Goal: Information Seeking & Learning: Check status

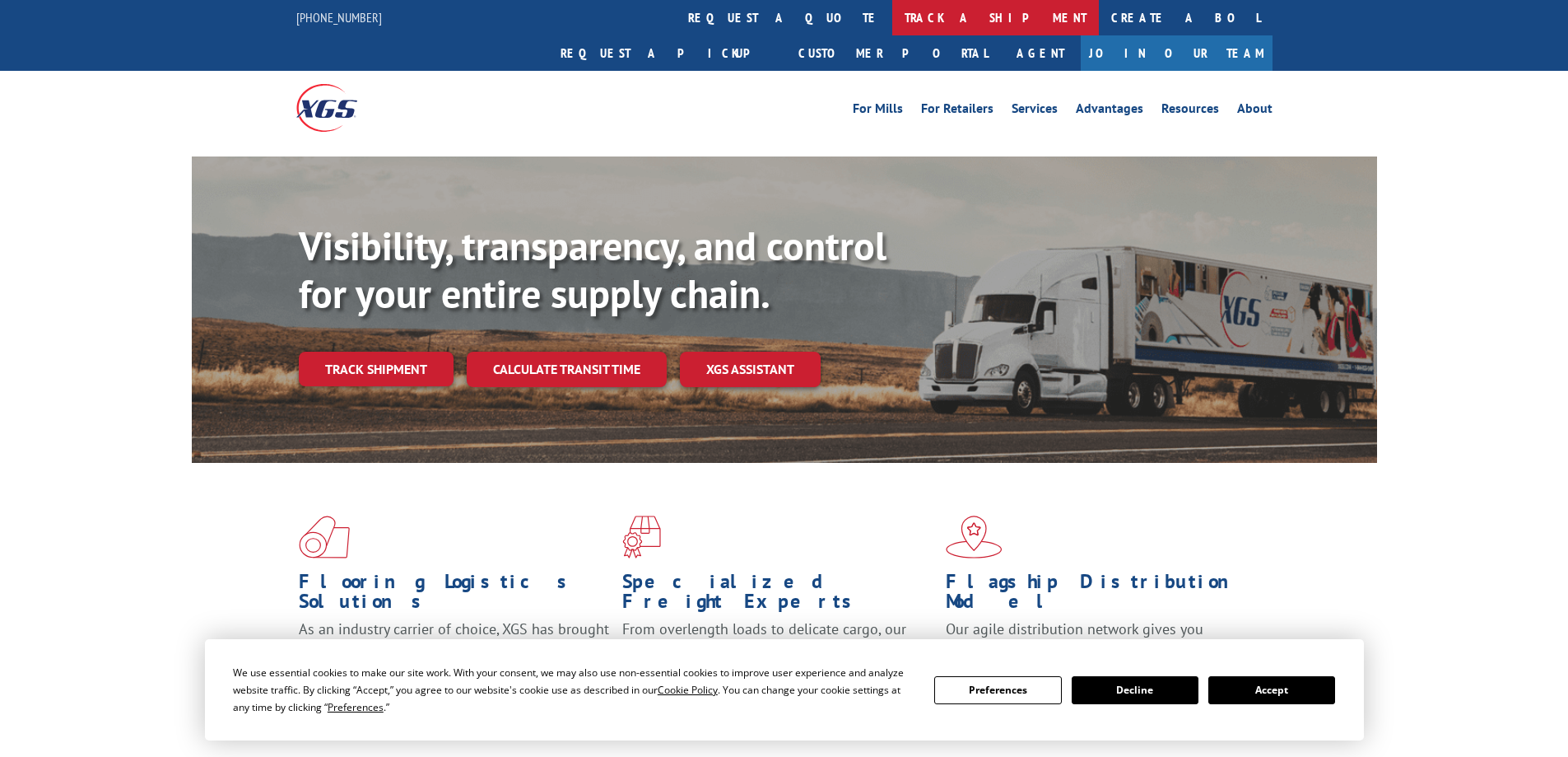
click at [892, 19] on link "track a shipment" at bounding box center [995, 18] width 206 height 36
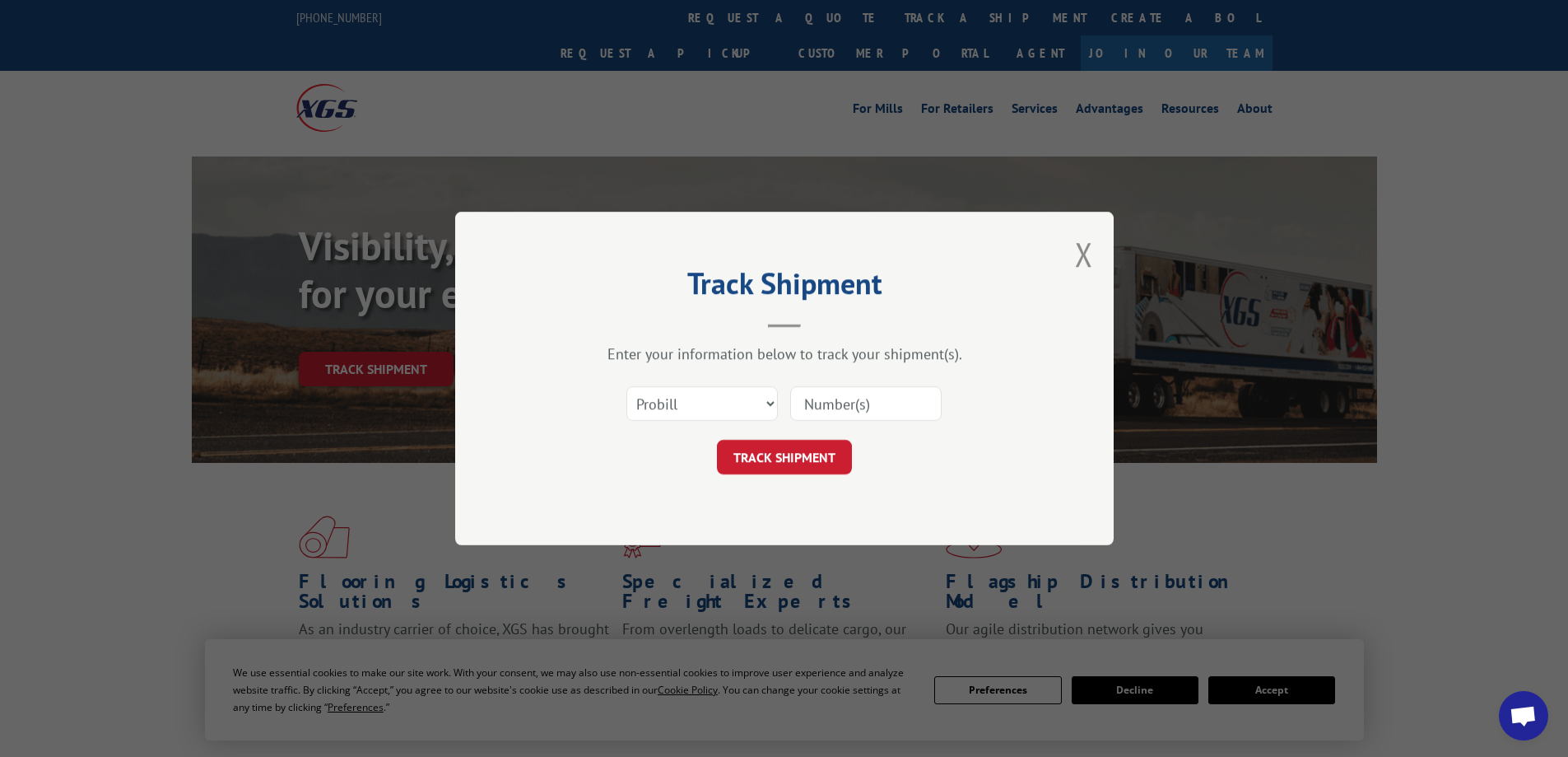
click at [859, 411] on input at bounding box center [865, 403] width 151 height 35
paste input "17686647"
type input "17686647"
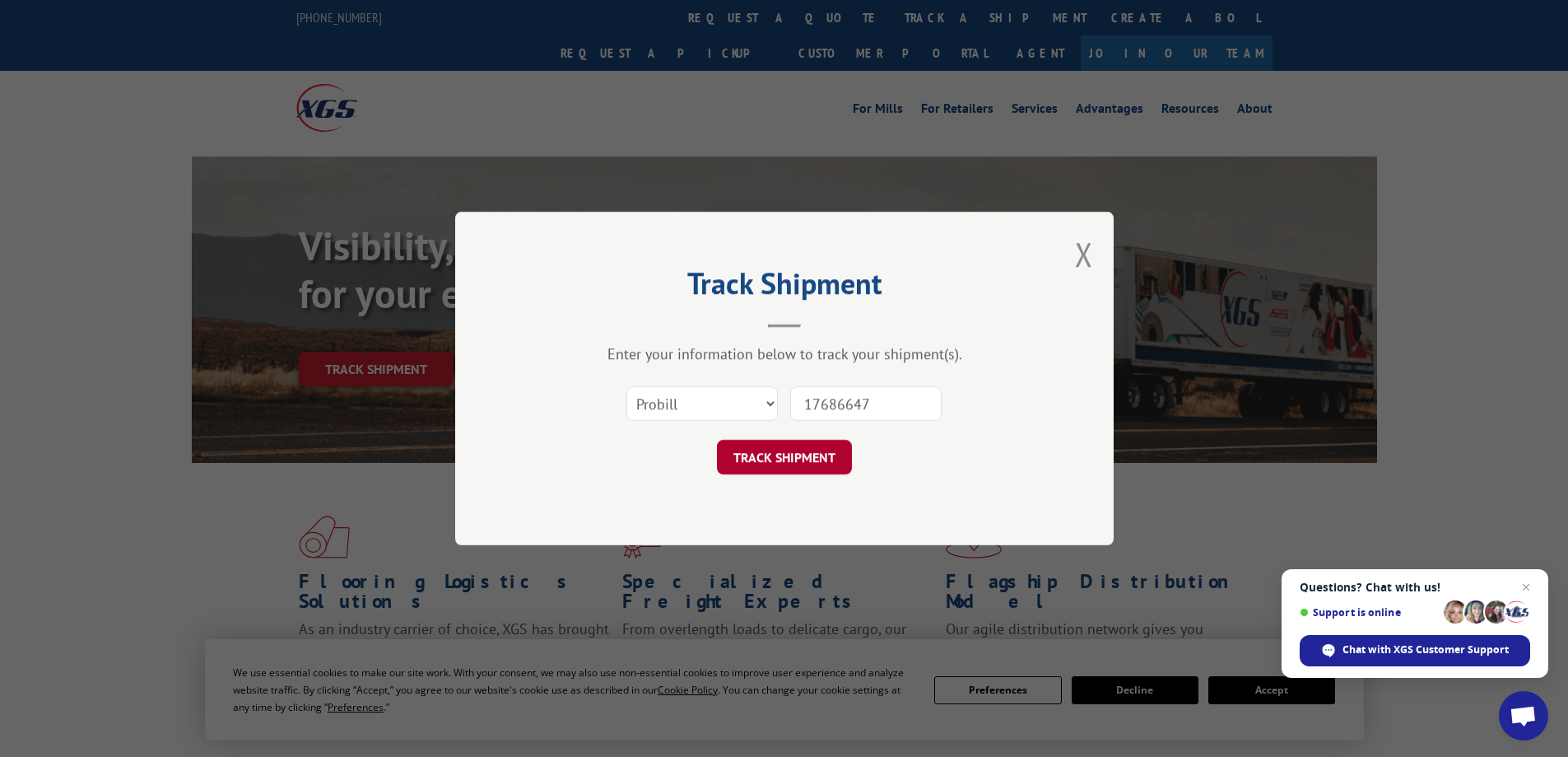
click at [800, 458] on button "TRACK SHIPMENT" at bounding box center [785, 457] width 135 height 35
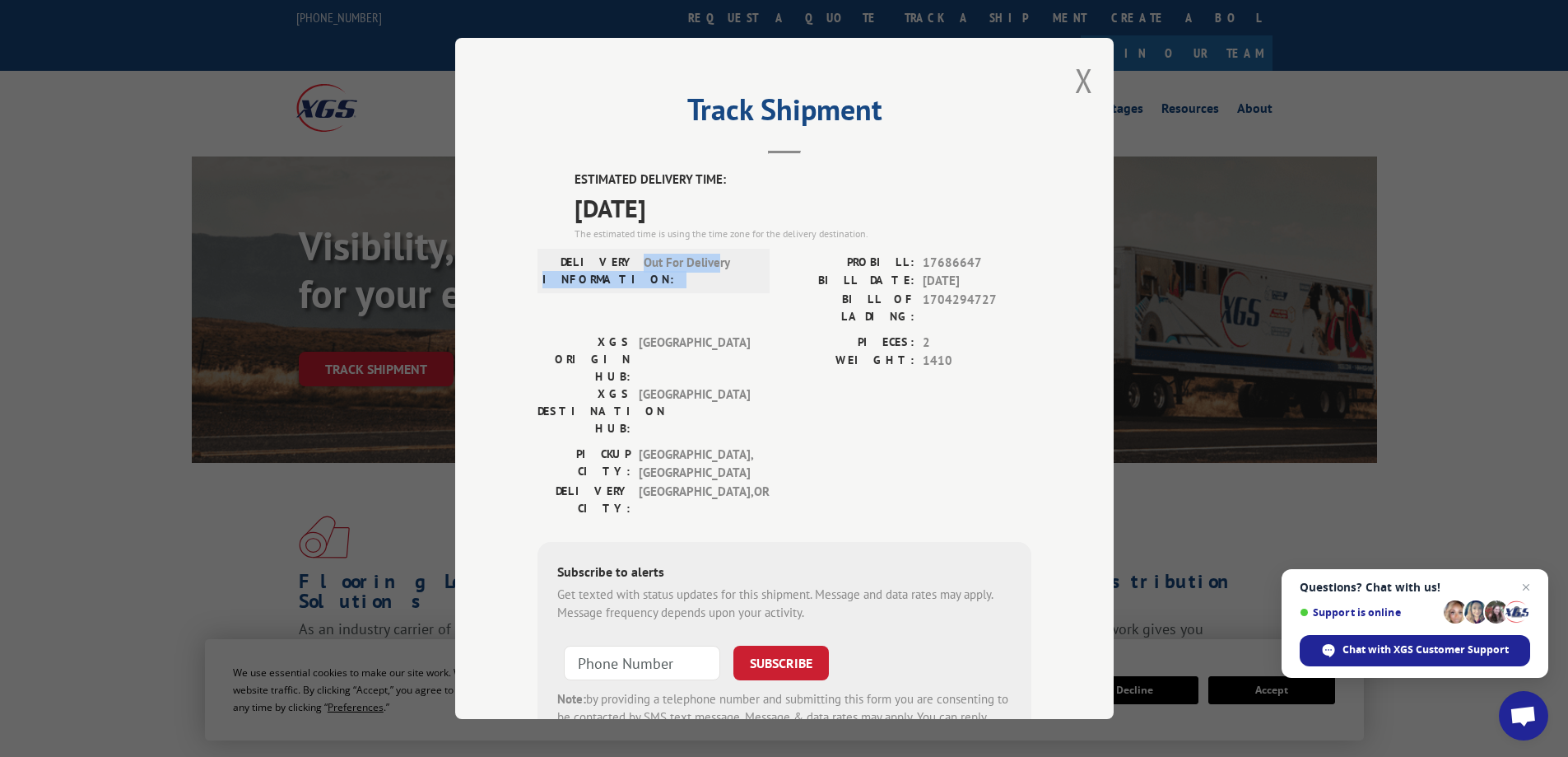
drag, startPoint x: 713, startPoint y: 267, endPoint x: 632, endPoint y: 255, distance: 81.9
click at [632, 255] on div "DELIVERY INFORMATION: Out For Delivery" at bounding box center [653, 271] width 222 height 35
click at [644, 255] on span "Out For Delivery" at bounding box center [699, 271] width 111 height 35
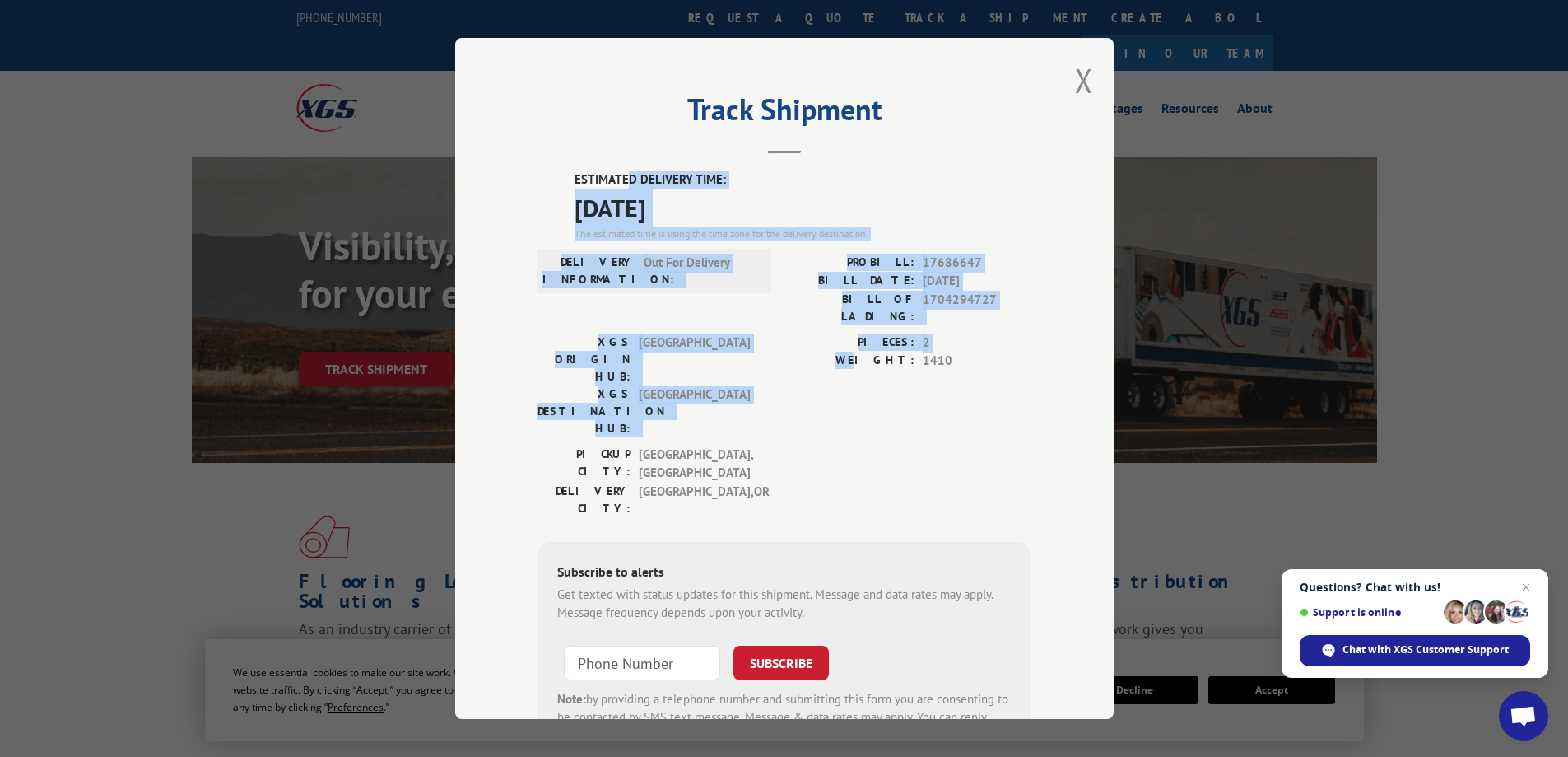
drag, startPoint x: 628, startPoint y: 169, endPoint x: 885, endPoint y: 354, distance: 316.7
click at [882, 351] on div "Track Shipment ESTIMATED DELIVERY TIME: [DATE] The estimated time is using the …" at bounding box center [784, 378] width 659 height 681
click at [885, 354] on label "WEIGHT:" at bounding box center [850, 361] width 130 height 19
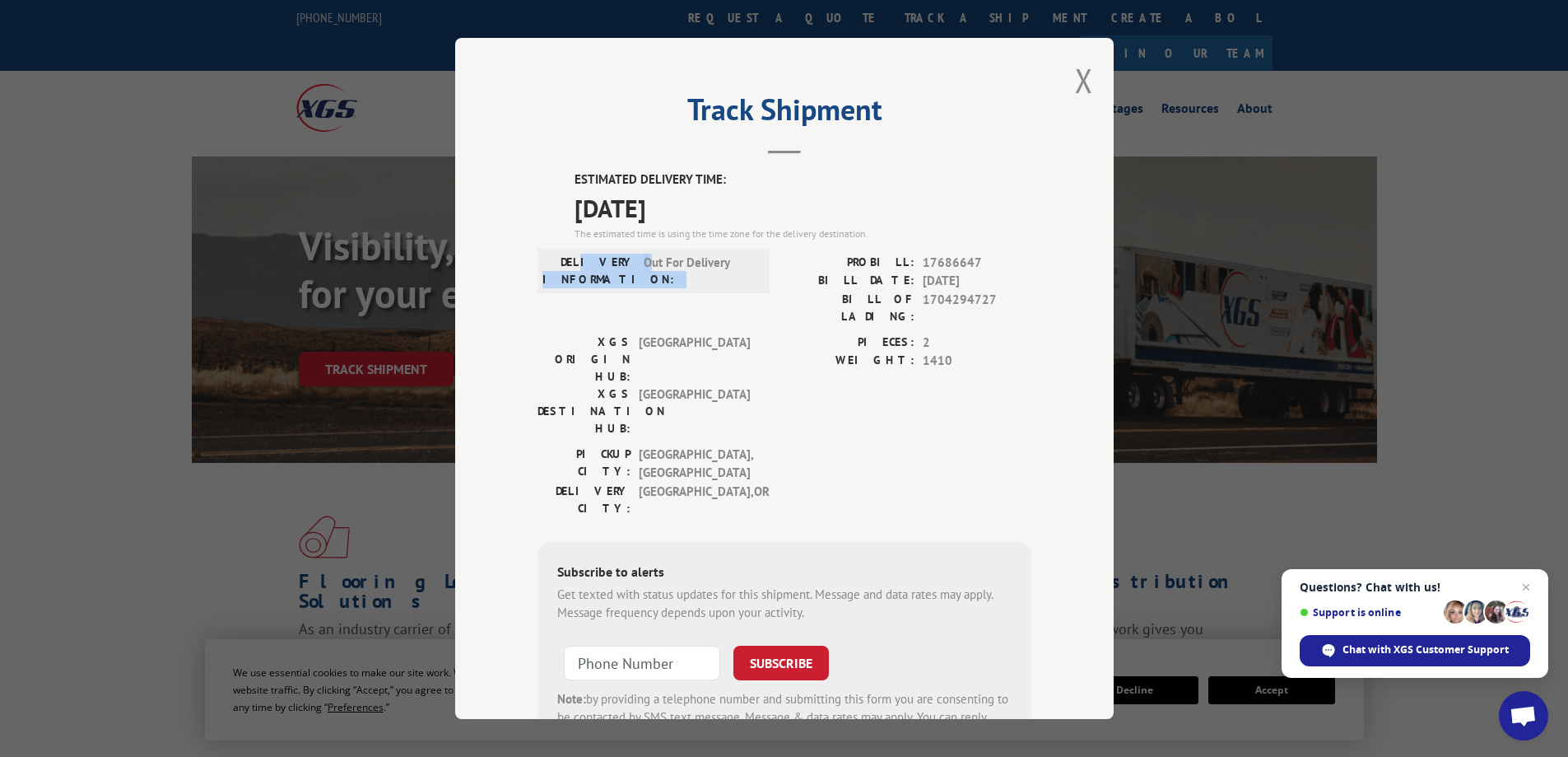
drag, startPoint x: 643, startPoint y: 278, endPoint x: 595, endPoint y: 250, distance: 55.6
click at [595, 251] on div "DELIVERY INFORMATION: Out For Delivery" at bounding box center [654, 271] width 232 height 45
click at [673, 270] on span "Out For Delivery" at bounding box center [699, 271] width 111 height 35
click at [1075, 74] on button "Close modal" at bounding box center [1083, 80] width 18 height 44
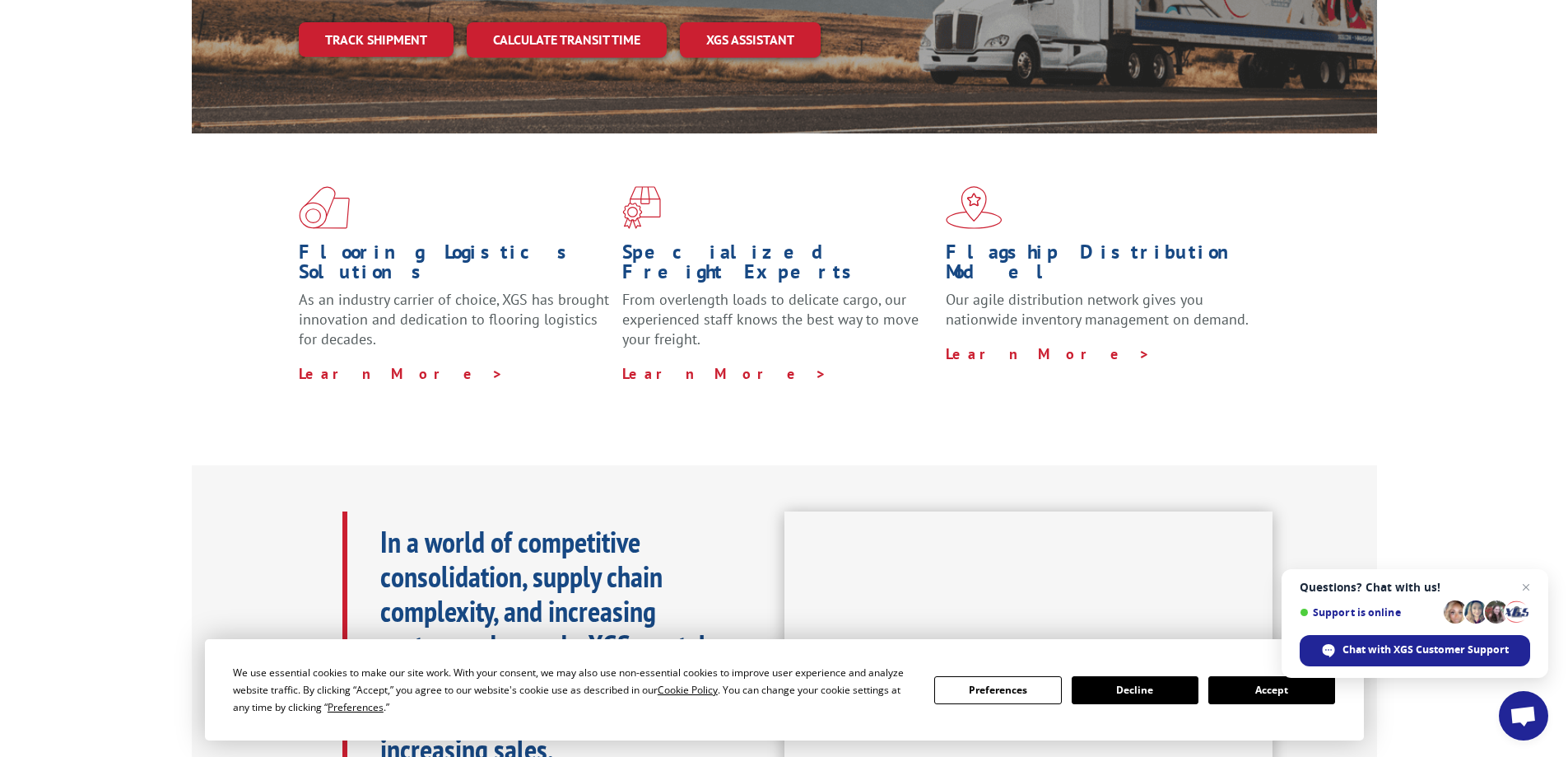
scroll to position [823, 0]
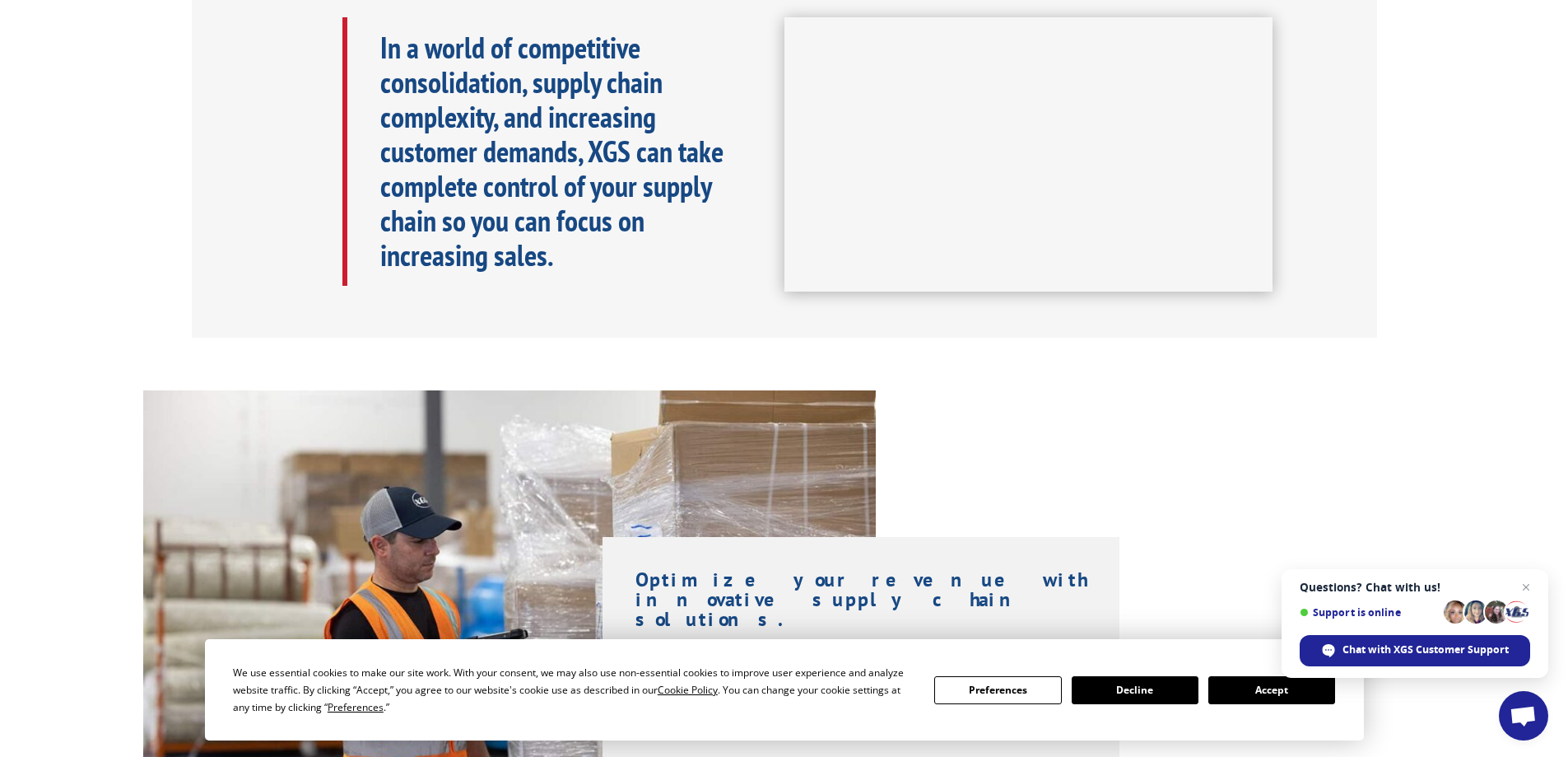
click at [1152, 696] on button "Decline" at bounding box center [1135, 689] width 127 height 28
